Goal: Task Accomplishment & Management: Use online tool/utility

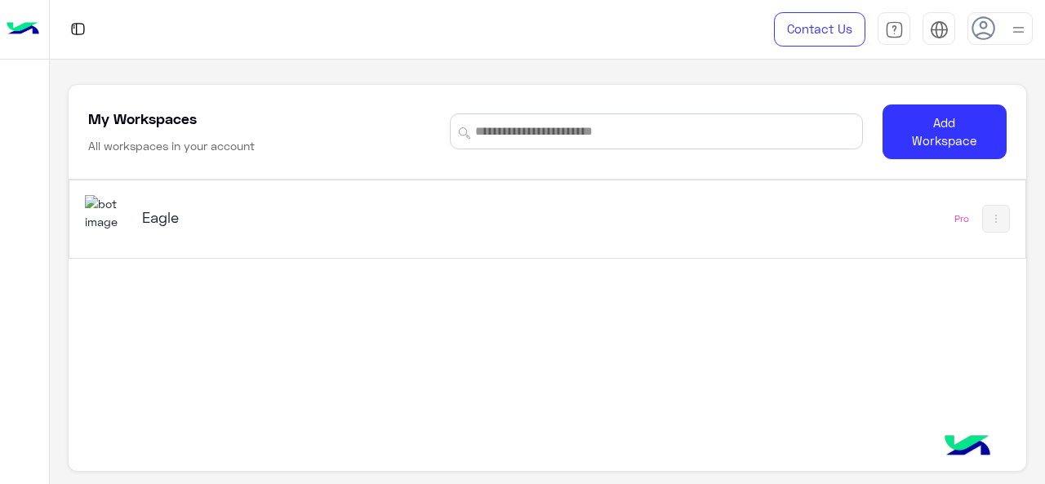
click at [98, 213] on img at bounding box center [107, 212] width 44 height 35
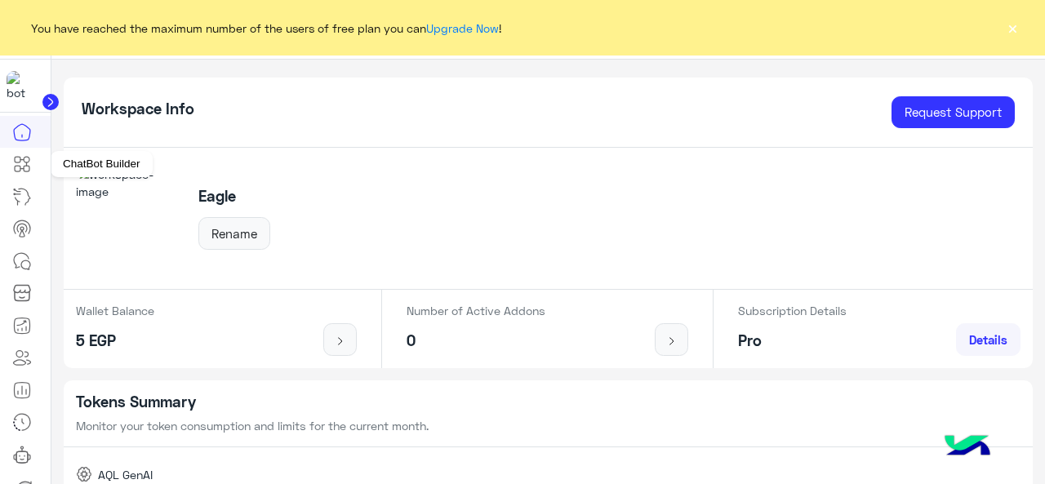
click at [25, 164] on icon at bounding box center [22, 164] width 20 height 20
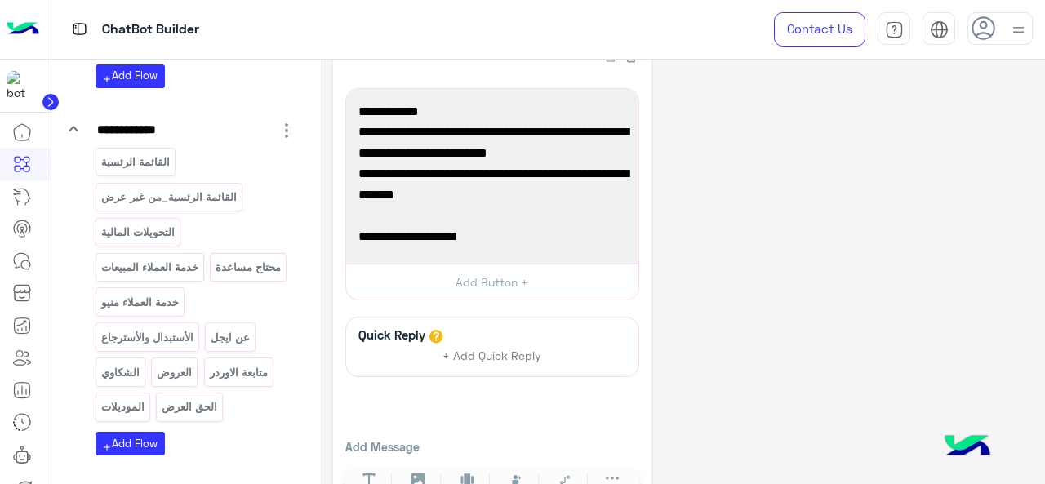
scroll to position [638, 0]
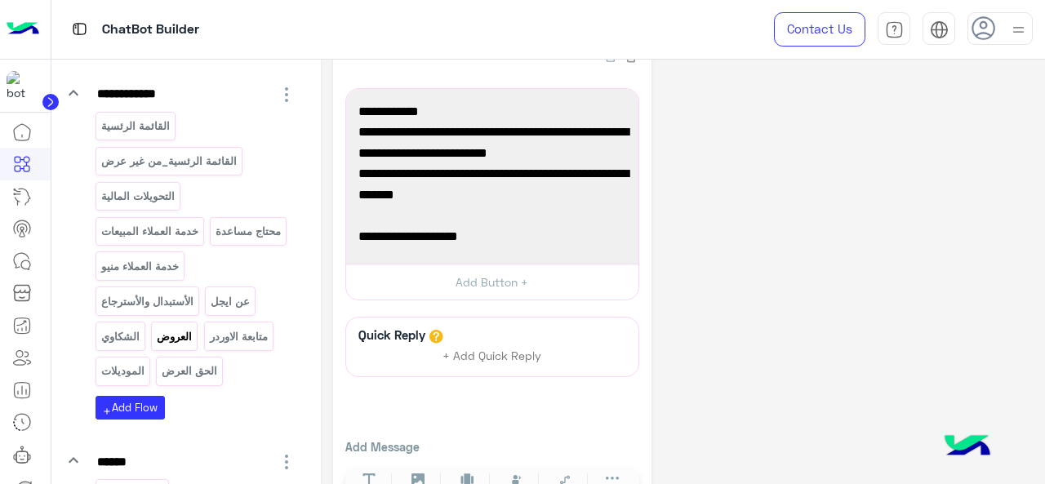
click at [178, 327] on p "العروض" at bounding box center [175, 336] width 38 height 19
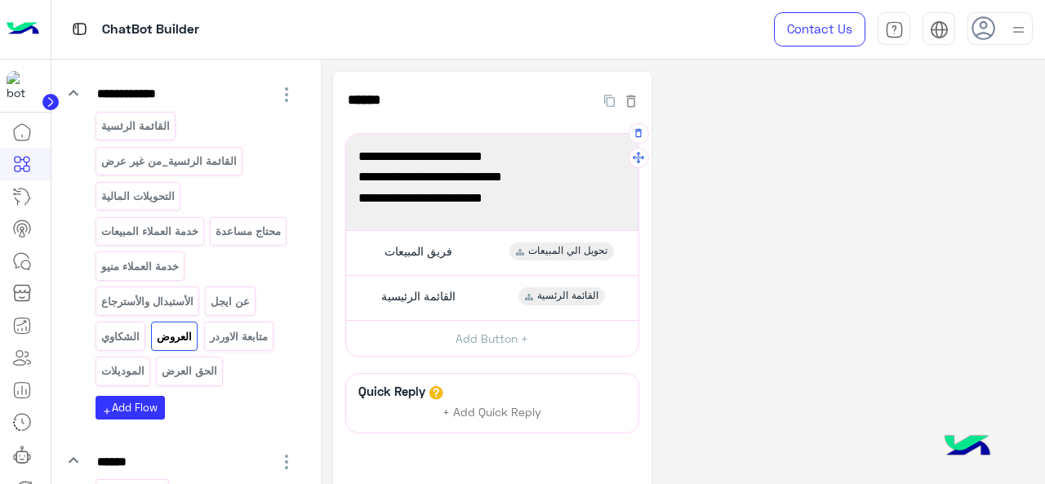
click at [514, 153] on span "استمتع ب اقوى الخصومات 🔥" at bounding box center [492, 156] width 268 height 21
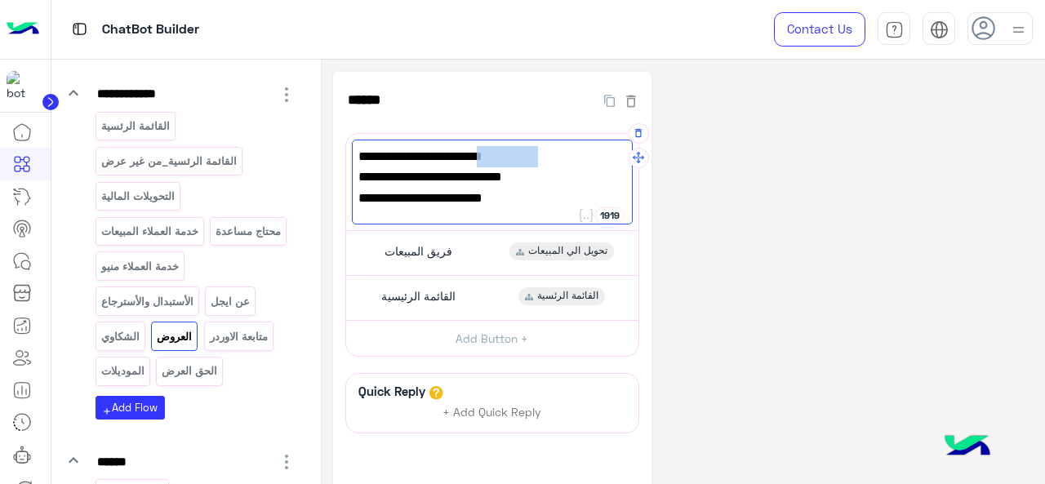
click at [514, 153] on span "استمتع ب اقوى الخصومات 🔥" at bounding box center [492, 156] width 268 height 21
click at [516, 150] on span "استمتع ب اقوى الخصومات 🔥" at bounding box center [492, 156] width 268 height 21
click at [522, 156] on span "استمتع ب اقوى الخصومات 🔥" at bounding box center [492, 156] width 268 height 21
drag, startPoint x: 522, startPoint y: 156, endPoint x: 602, endPoint y: 153, distance: 80.1
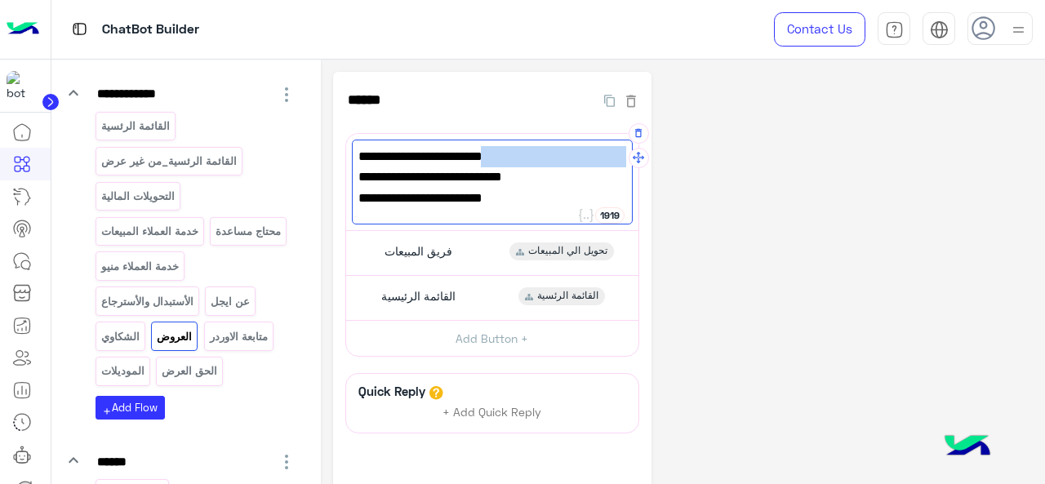
click at [602, 153] on span "استمتع ب اقوى الخصومات 🔥" at bounding box center [492, 156] width 268 height 21
click at [531, 158] on span "الحق العرض 🔥" at bounding box center [492, 156] width 268 height 21
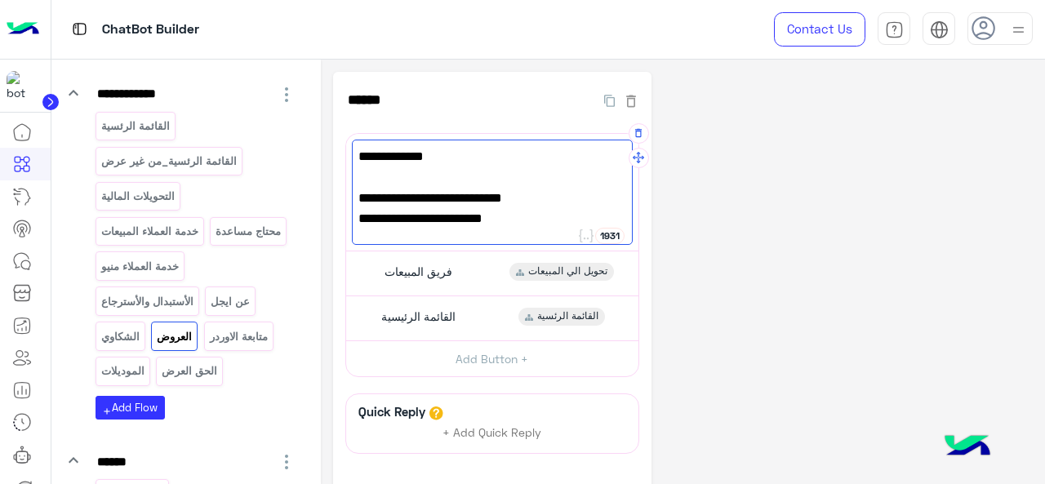
paste textarea "**********"
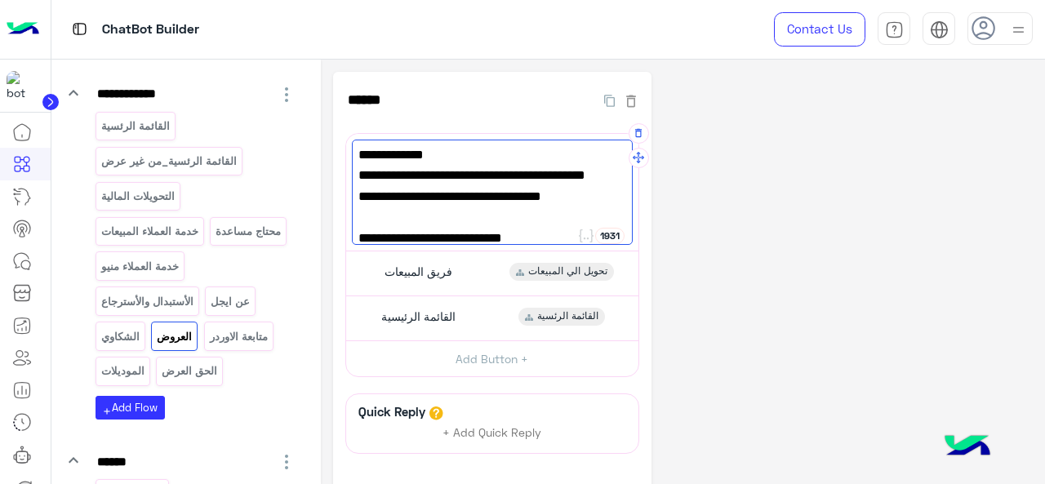
scroll to position [2, 0]
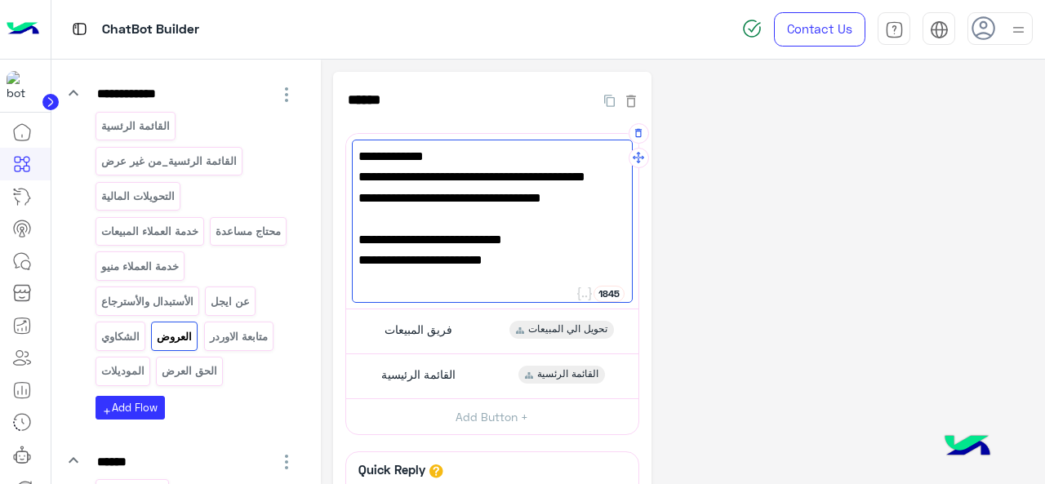
click at [598, 174] on span "اشترِ قطعة واحصل علي القطعه التانيه بخصم 50%🔥" at bounding box center [492, 186] width 268 height 42
click at [611, 211] on span "ألعرض ساري في كل فروعنا و اون لاين😍" at bounding box center [492, 217] width 268 height 21
click at [573, 234] on div "الحق العرض 🔥 اشترى قطعة واحصل علي القطعه التانيه بخصم 50%🔥 العرض ساري في كل فرو…" at bounding box center [492, 221] width 281 height 163
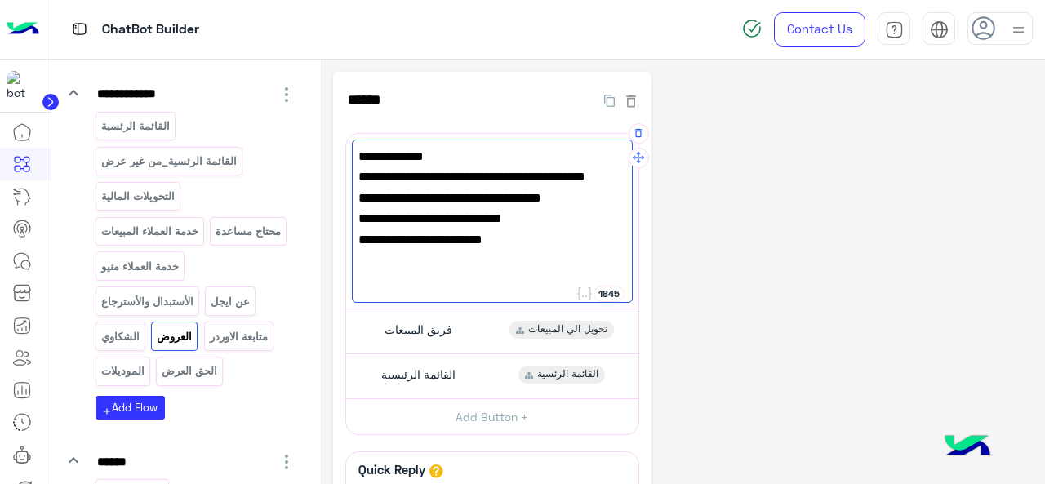
scroll to position [0, 0]
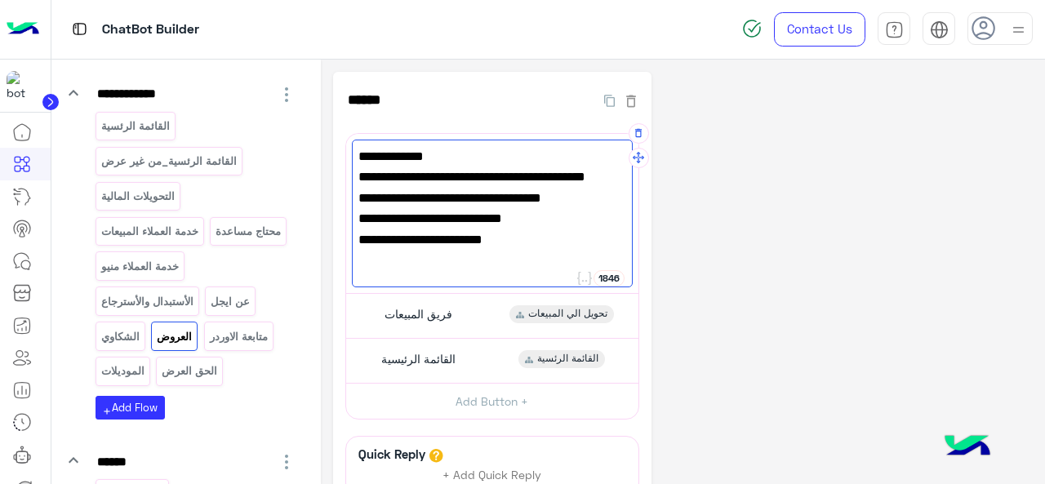
click at [617, 242] on span "و زور الويب سايت بتاعنا 🏃‍♂️" at bounding box center [492, 239] width 268 height 21
click at [620, 243] on span "زور الويب سايت بتاعنا 🏃‍♂️" at bounding box center [492, 239] width 268 height 21
type textarea "**********"
click at [585, 152] on span "الحق العرض 🔥" at bounding box center [492, 156] width 268 height 21
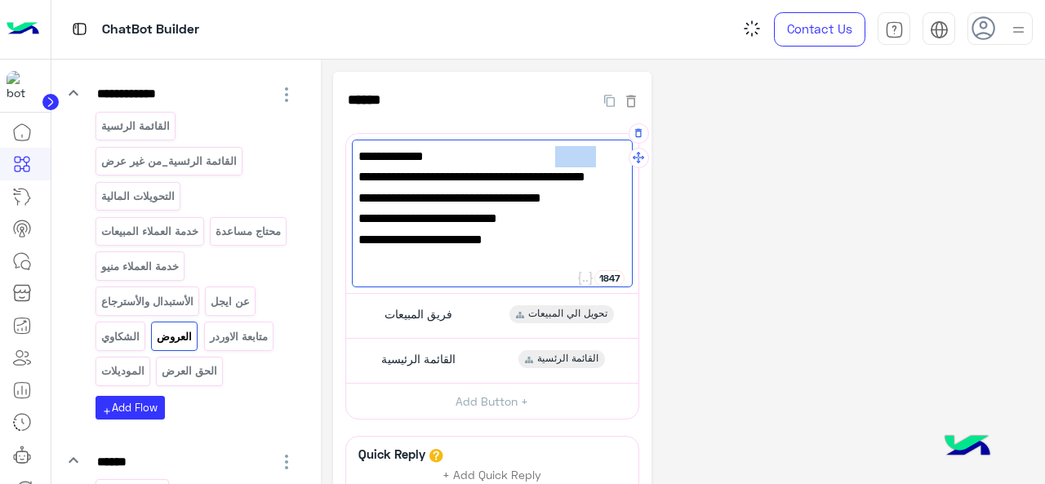
click at [585, 152] on span "الحق العرض 🔥" at bounding box center [492, 156] width 268 height 21
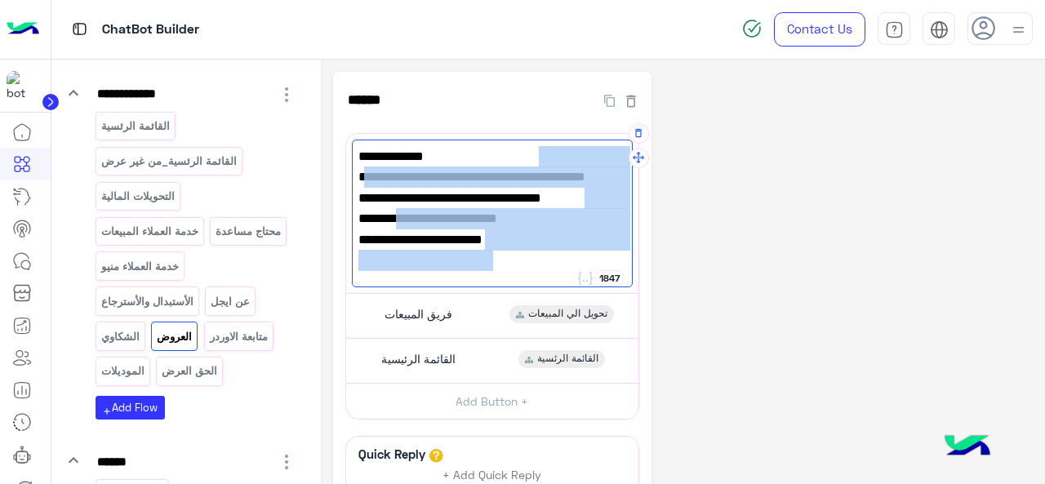
drag, startPoint x: 585, startPoint y: 152, endPoint x: 544, endPoint y: 256, distance: 112.2
click at [544, 256] on div "الحق العرض 🔥 اشترى قطعة واحصل علي القطعه التانيه بخصم 50%🔥 العرض ساري في كل فرو…" at bounding box center [492, 214] width 281 height 148
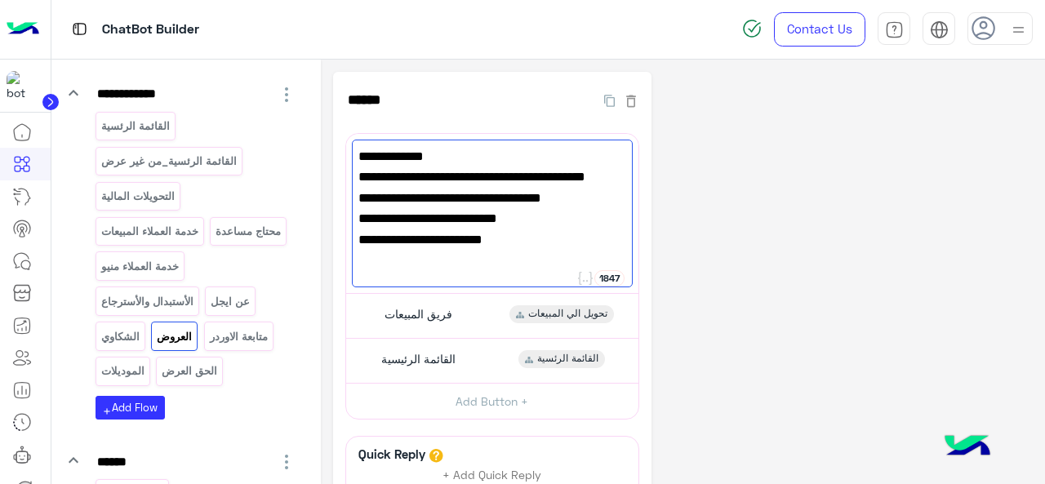
click at [834, 241] on div "**********" at bounding box center [683, 357] width 700 height 570
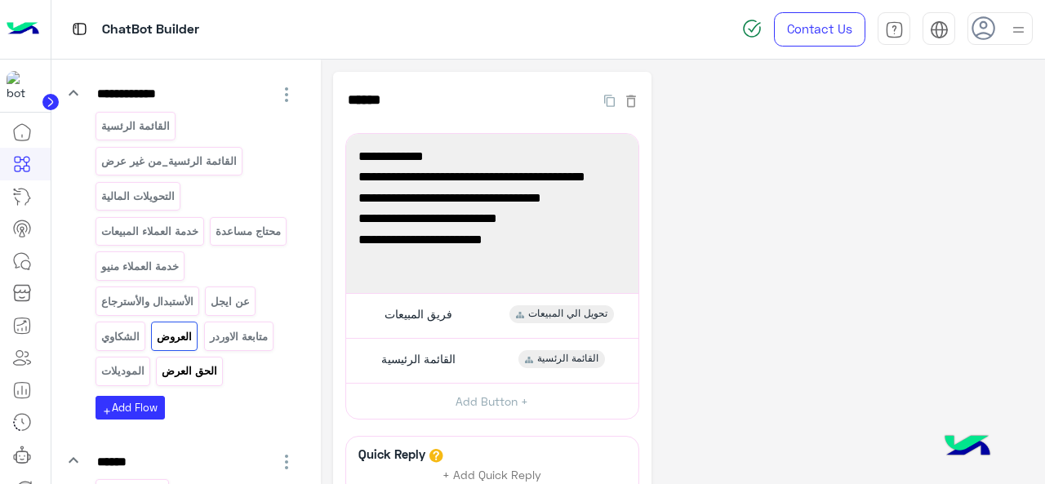
click at [177, 362] on p "الحق العرض" at bounding box center [190, 371] width 58 height 19
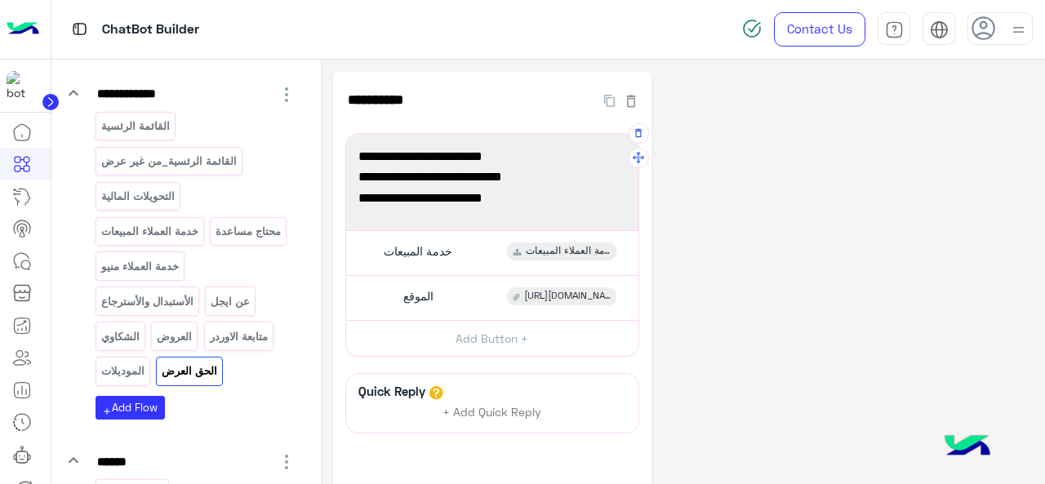
click at [544, 159] on span "استمتع ب اقوى الخصومات 🔥" at bounding box center [492, 156] width 268 height 21
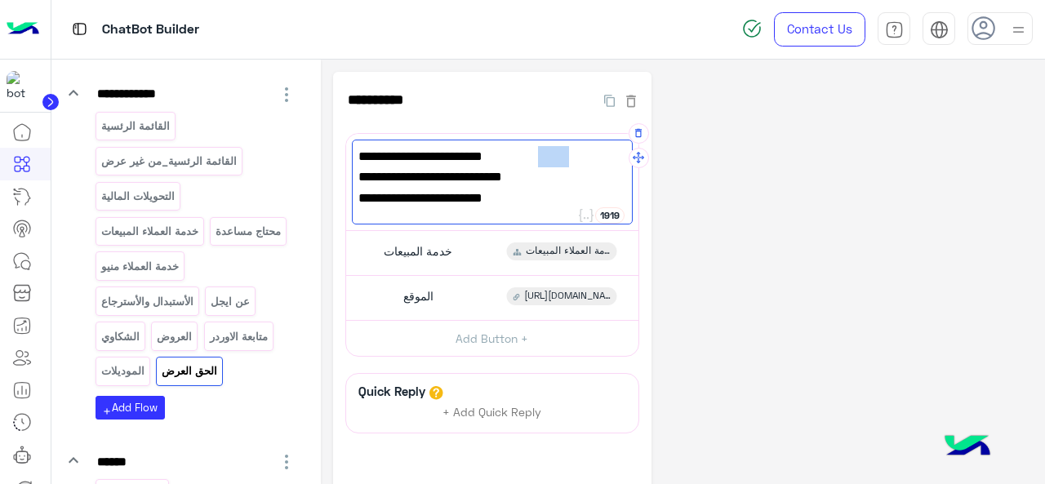
click at [544, 159] on span "استمتع ب اقوى الخصومات 🔥" at bounding box center [492, 156] width 268 height 21
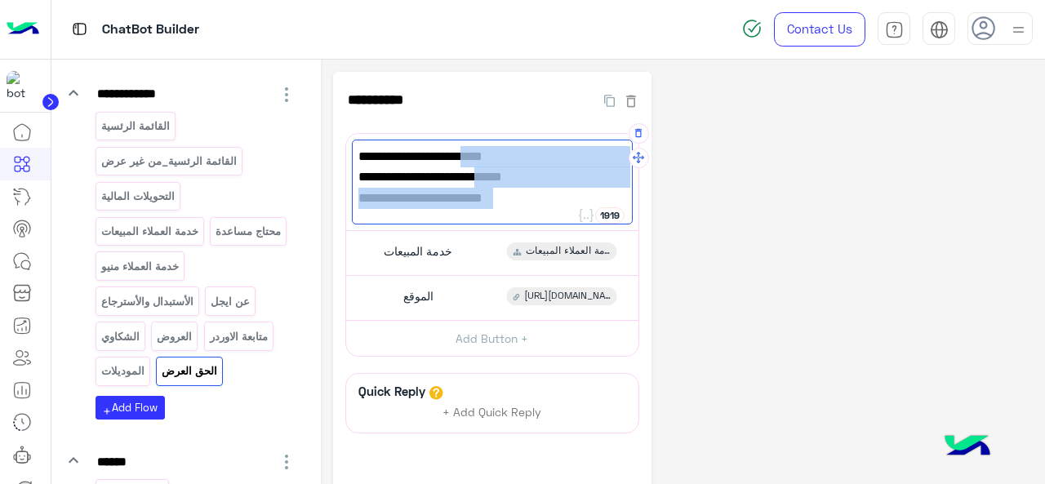
drag, startPoint x: 544, startPoint y: 159, endPoint x: 548, endPoint y: 206, distance: 46.6
click at [548, 206] on div "استمتع ب اقوى الخصومات 🔥 و زور الويب سايت بتاعنا 🏃‍♂️ [URL][DOMAIN_NAME]" at bounding box center [492, 182] width 281 height 85
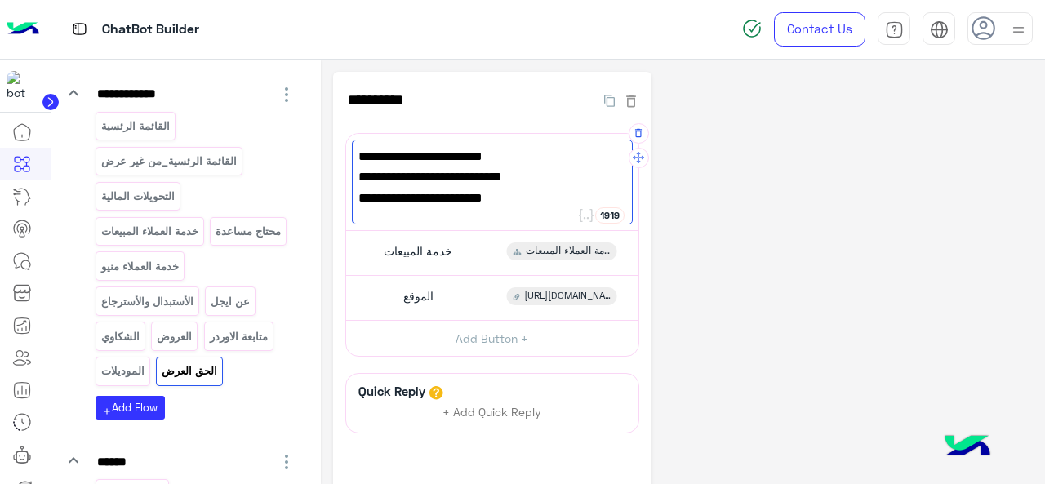
paste textarea "**********"
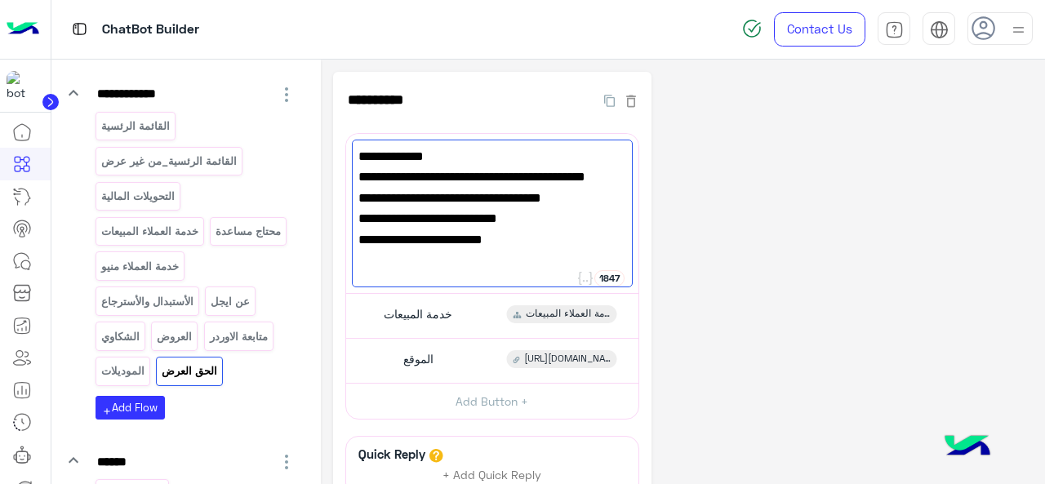
type textarea "**********"
click at [742, 264] on div "**********" at bounding box center [683, 357] width 700 height 570
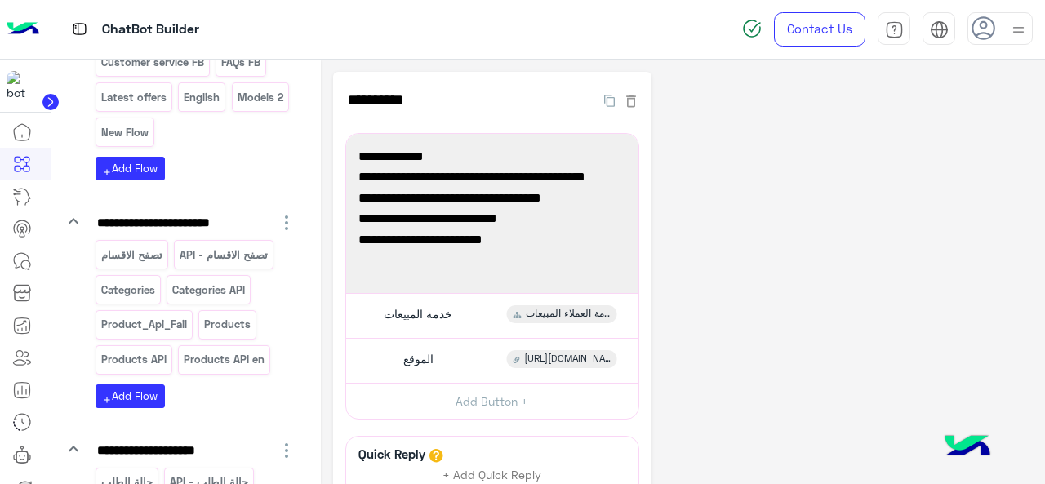
scroll to position [2869, 0]
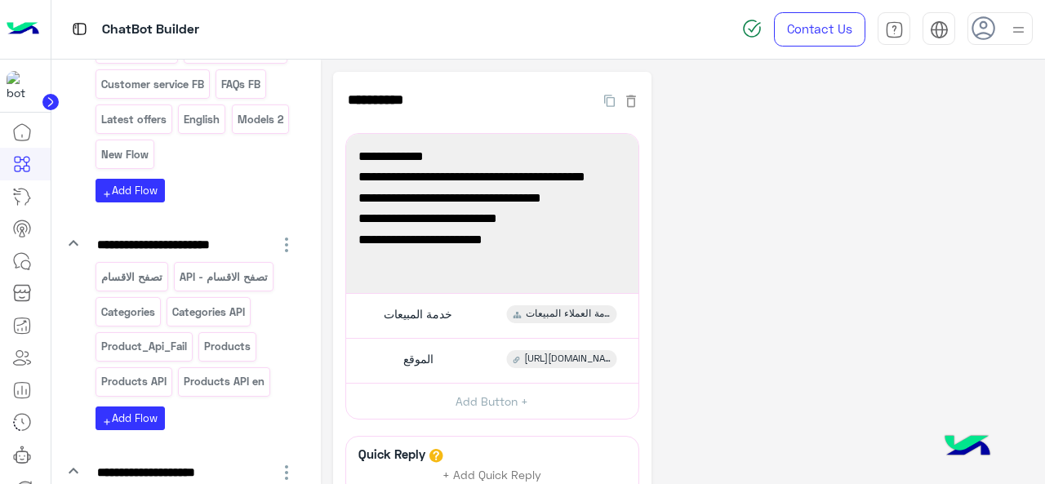
drag, startPoint x: 336, startPoint y: 433, endPoint x: 332, endPoint y: 424, distance: 10.6
click at [333, 424] on div "**********" at bounding box center [492, 357] width 318 height 570
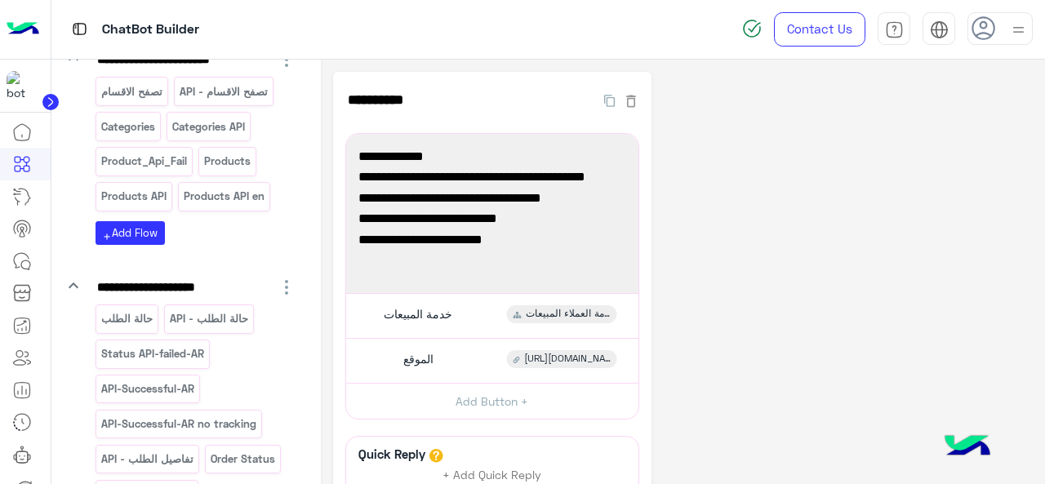
scroll to position [3085, 0]
